Goal: Find specific page/section: Find specific page/section

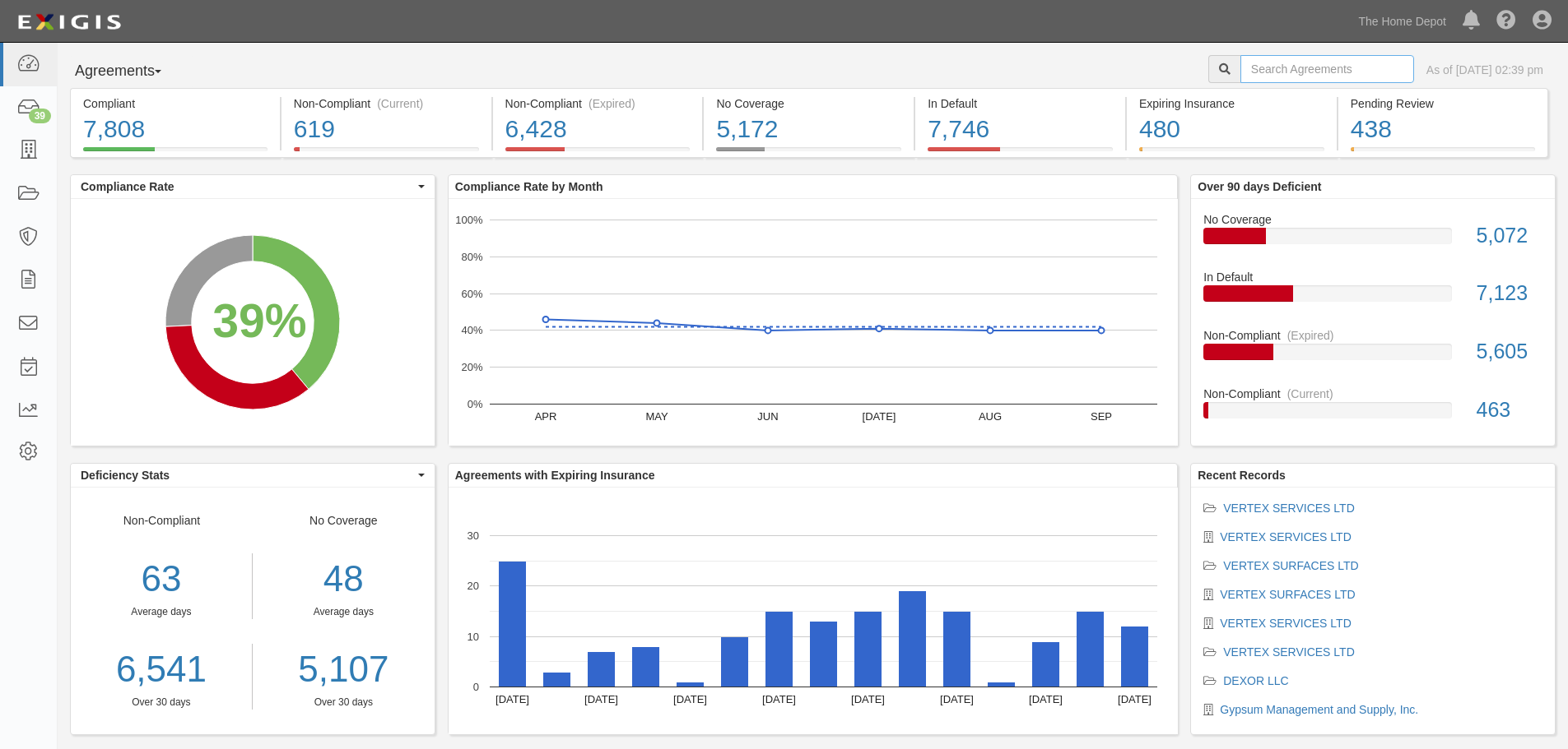
click at [1318, 68] on input "text" at bounding box center [1327, 69] width 173 height 28
type input "LG"
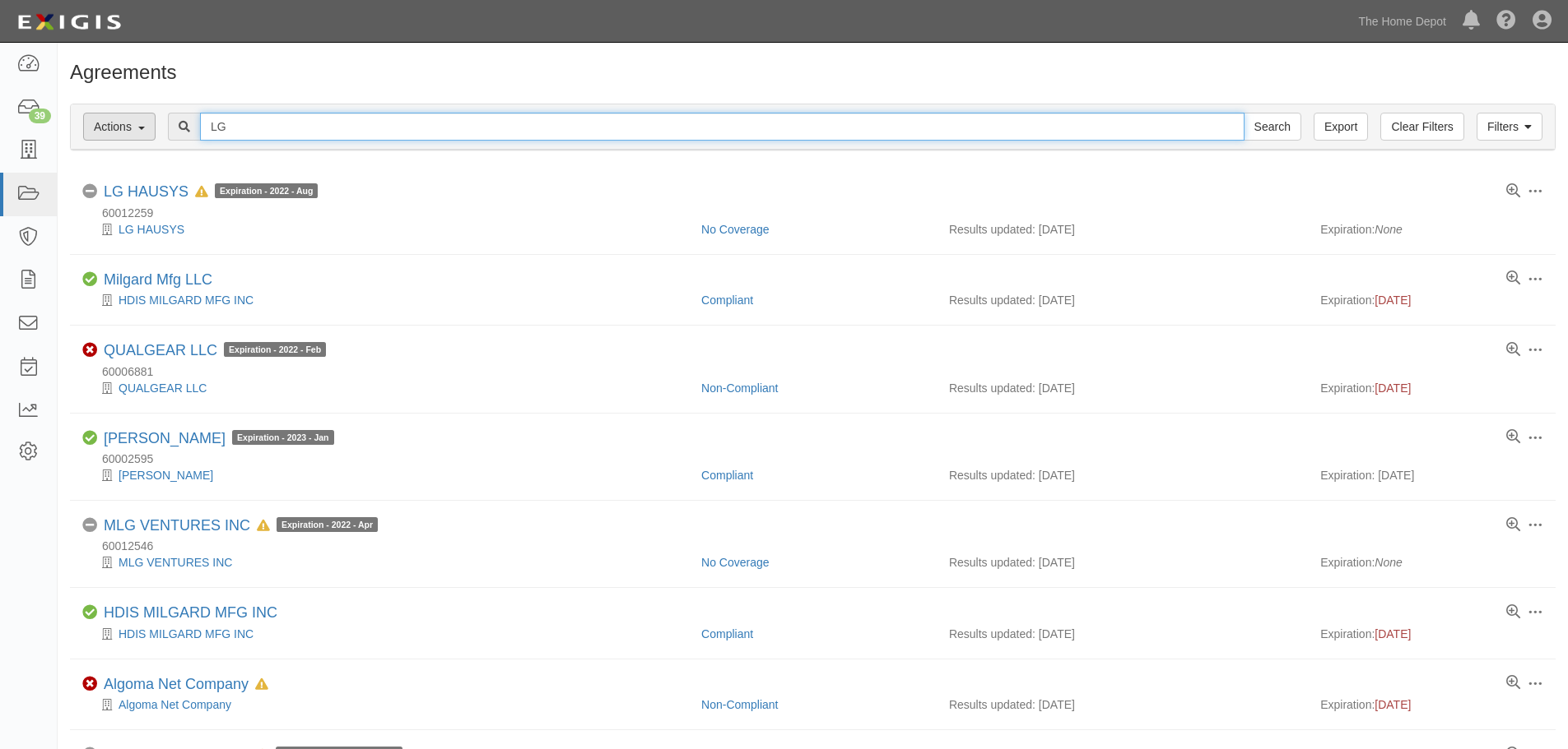
drag, startPoint x: 250, startPoint y: 125, endPoint x: 101, endPoint y: 124, distance: 149.0
click at [101, 124] on div "Filters Actions Edit Tags Run Workflows Send Messages Clear Filters Export LG S…" at bounding box center [812, 128] width 1484 height 46
type input "U.S.A."
click at [1243, 112] on input "Search" at bounding box center [1272, 126] width 58 height 28
